Goal: Transaction & Acquisition: Purchase product/service

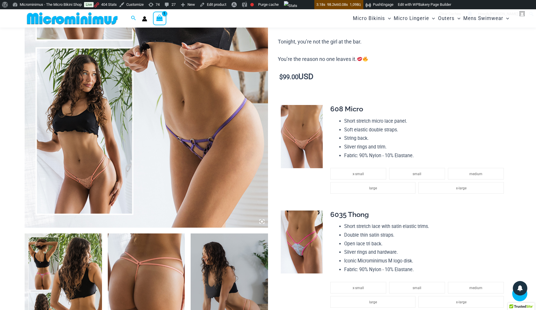
scroll to position [227, 0]
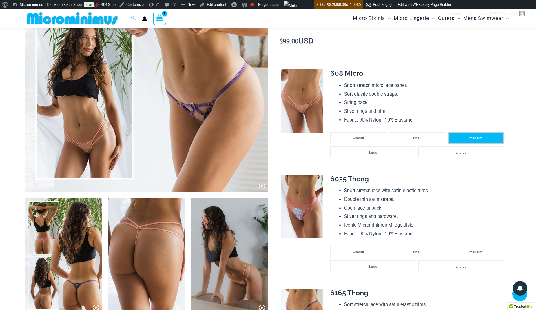
type input "**********"
click at [490, 138] on li "medium" at bounding box center [476, 138] width 56 height 12
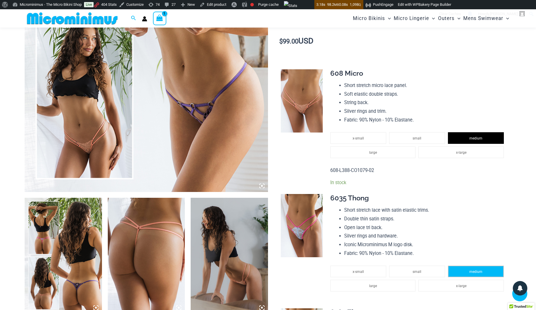
click at [484, 268] on li "medium" at bounding box center [476, 271] width 56 height 12
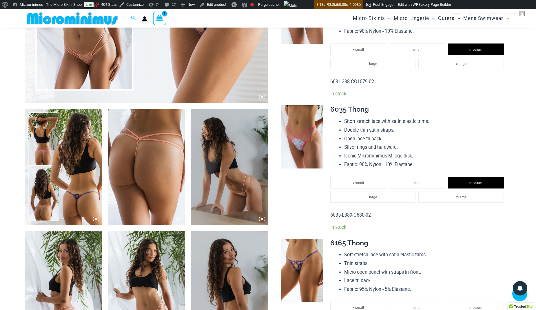
scroll to position [351, 0]
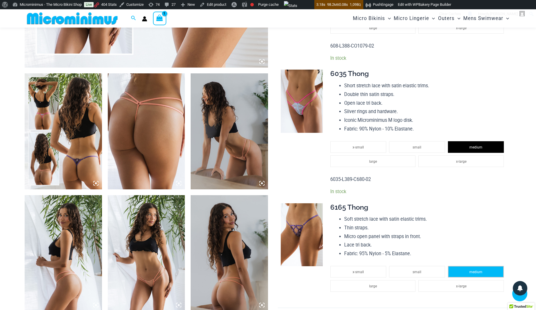
click at [483, 271] on li "medium" at bounding box center [476, 272] width 56 height 12
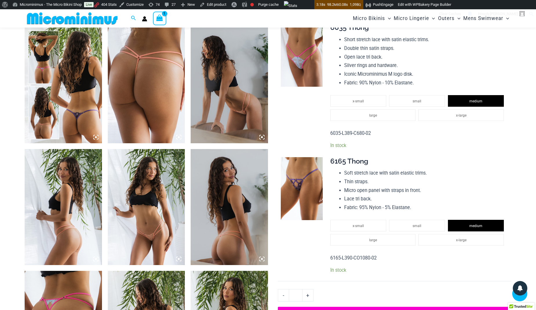
scroll to position [509, 0]
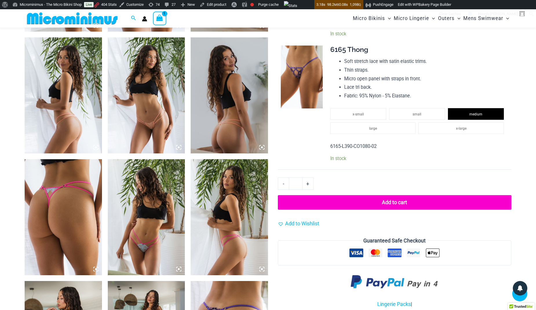
click at [359, 202] on button "Add to cart" at bounding box center [395, 202] width 234 height 14
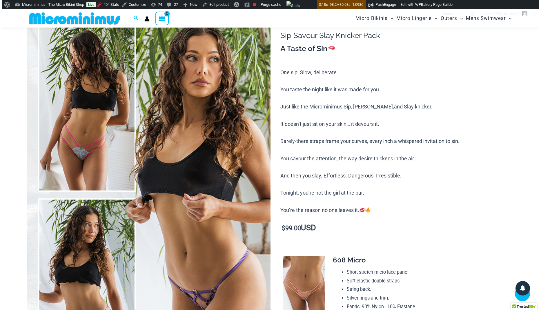
scroll to position [25, 0]
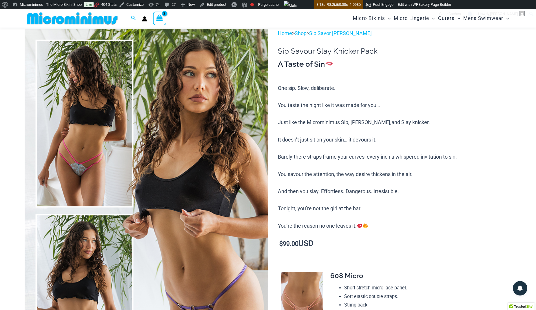
click at [158, 21] on span "View Shopping Cart, 2 items" at bounding box center [159, 19] width 7 height 8
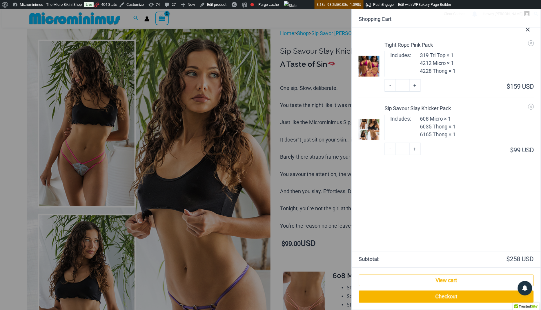
click at [531, 42] on button "Close Cart Drawer" at bounding box center [527, 28] width 25 height 29
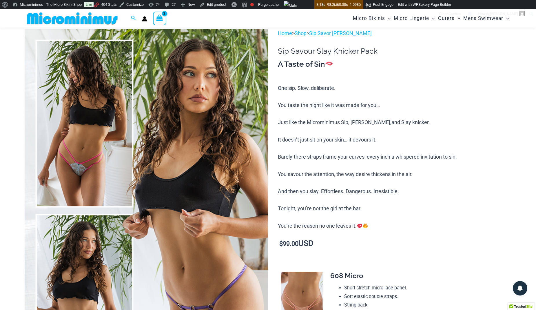
click at [162, 20] on icon "View Shopping Cart, 2 items" at bounding box center [159, 17] width 7 height 7
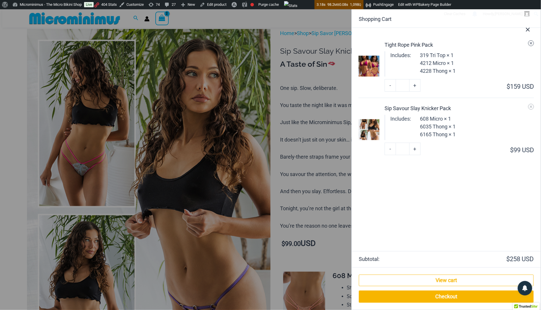
click at [533, 43] on icon "Remove Tight Rope Pink Pack from cart" at bounding box center [531, 43] width 4 height 4
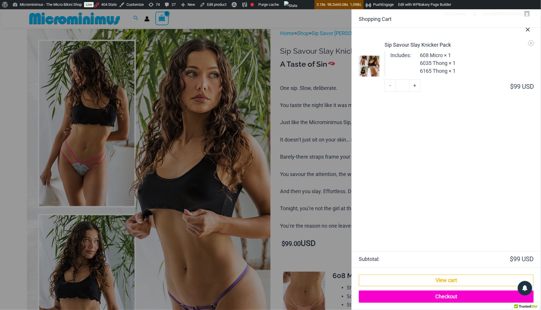
click at [456, 294] on link "Checkout" at bounding box center [446, 296] width 175 height 12
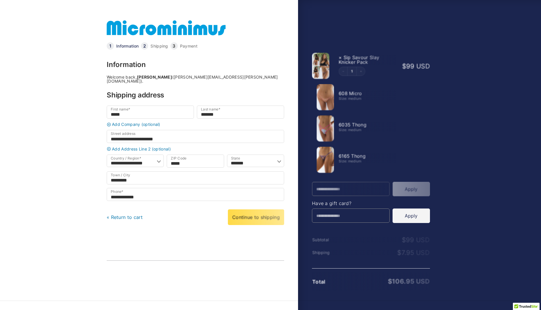
select select "**"
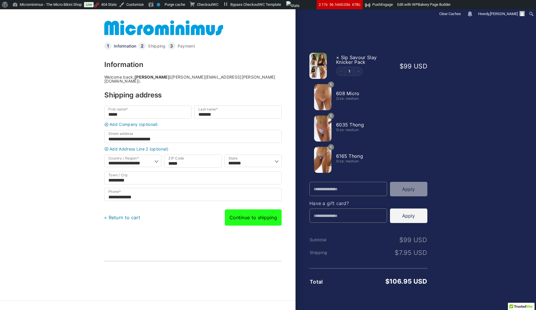
click at [267, 218] on link "Continue to shipping" at bounding box center [253, 217] width 57 height 16
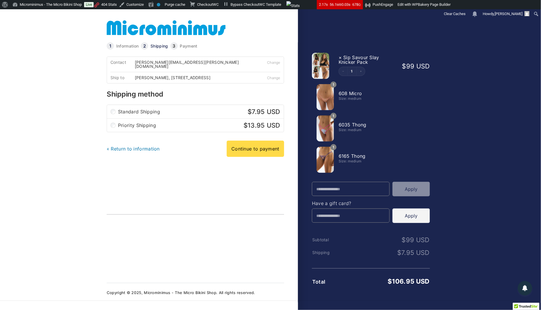
click at [271, 150] on link "Continue to payment" at bounding box center [255, 149] width 57 height 16
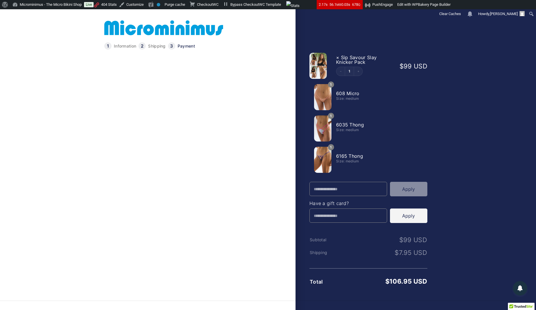
click at [165, 225] on span "Tips" at bounding box center [184, 227] width 131 height 5
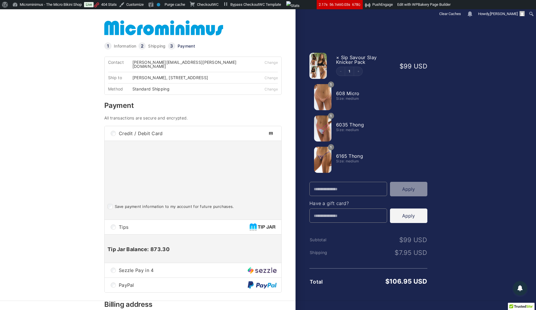
click at [123, 225] on span "Tips" at bounding box center [184, 227] width 131 height 5
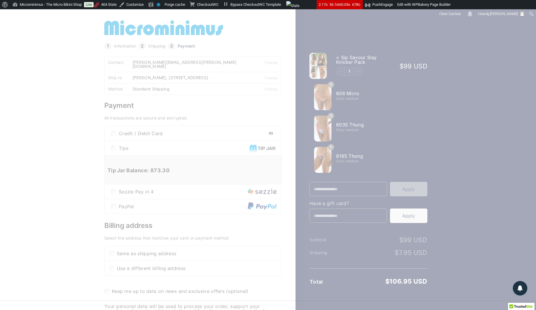
scroll to position [120, 0]
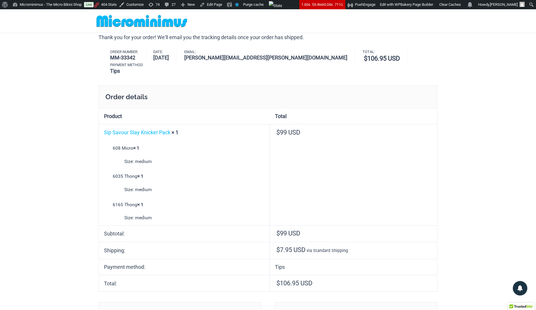
type input "**********"
drag, startPoint x: 110, startPoint y: 58, endPoint x: 152, endPoint y: 58, distance: 41.7
click at [152, 58] on ul "Order number: MM-33342 Date: [DATE] Email: [PERSON_NAME][EMAIL_ADDRESS][PERSON_…" at bounding box center [268, 62] width 339 height 25
click at [139, 58] on li "Order number: MM-33342" at bounding box center [128, 56] width 36 height 12
drag, startPoint x: 139, startPoint y: 57, endPoint x: 109, endPoint y: 56, distance: 29.8
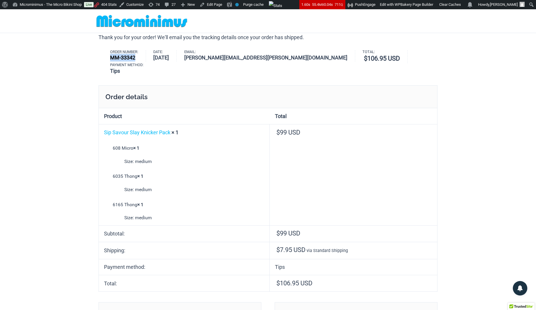
click at [109, 56] on ul "Order number: MM-33342 Date: [DATE] Email: [PERSON_NAME][EMAIL_ADDRESS][PERSON_…" at bounding box center [268, 62] width 339 height 25
copy strong "MM-33342"
